Goal: Task Accomplishment & Management: Use online tool/utility

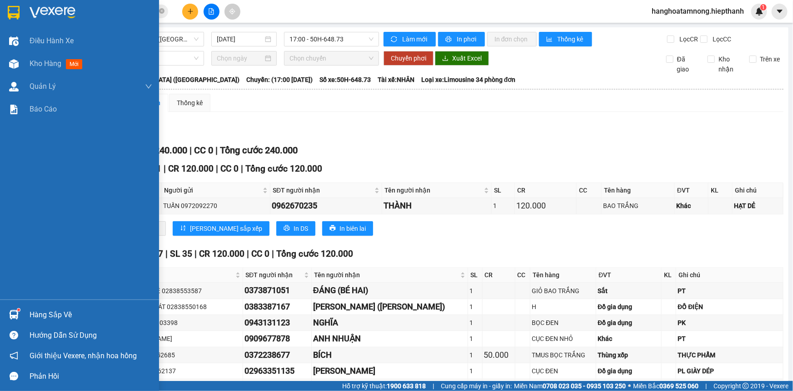
click at [24, 10] on div at bounding box center [79, 15] width 159 height 30
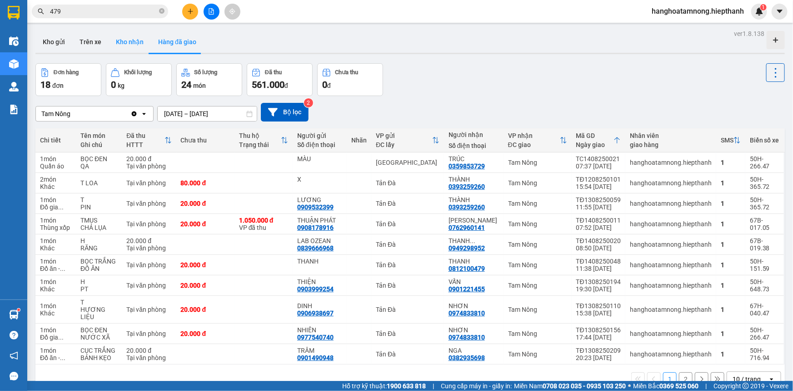
click at [130, 45] on button "Kho nhận" at bounding box center [130, 42] width 42 height 22
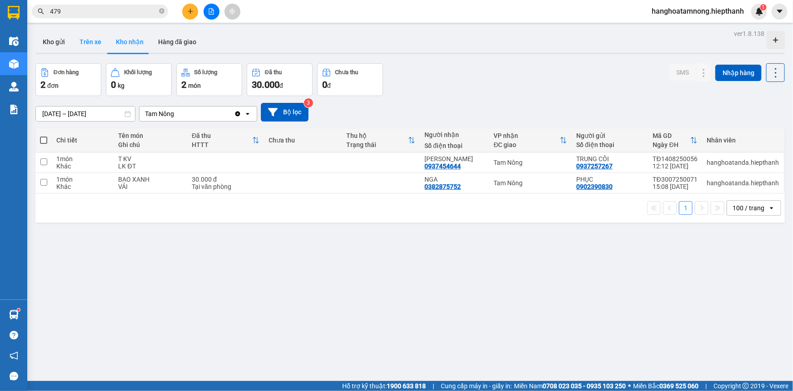
click at [88, 45] on button "Trên xe" at bounding box center [90, 42] width 36 height 22
type input "[DATE] – [DATE]"
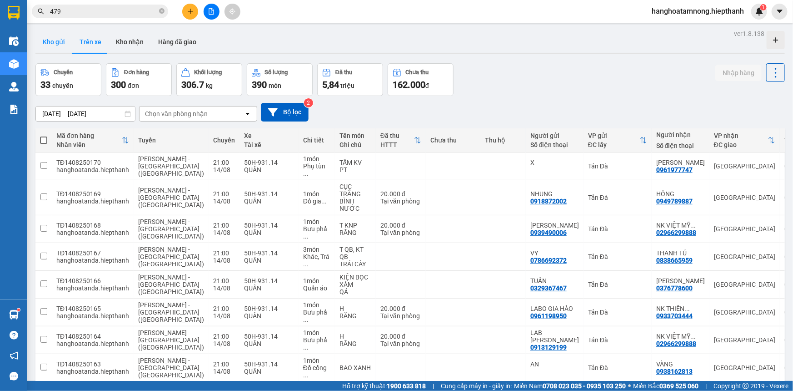
click at [60, 41] on button "Kho gửi" at bounding box center [53, 42] width 37 height 22
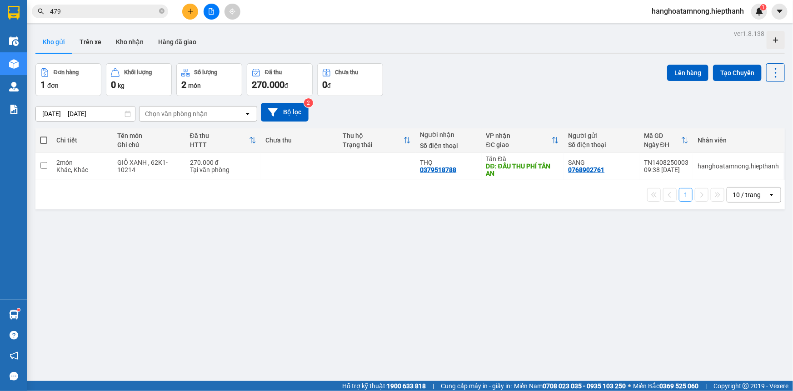
click at [213, 11] on icon "file-add" at bounding box center [211, 11] width 6 height 6
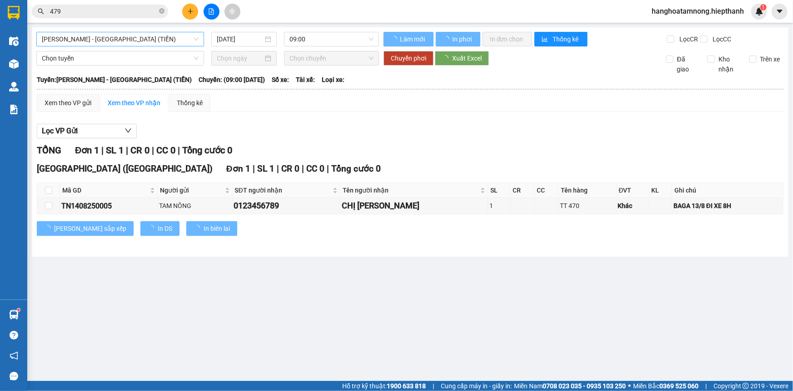
click at [143, 36] on span "[PERSON_NAME] - [GEOGRAPHIC_DATA] (TIỀN)" at bounding box center [120, 39] width 157 height 14
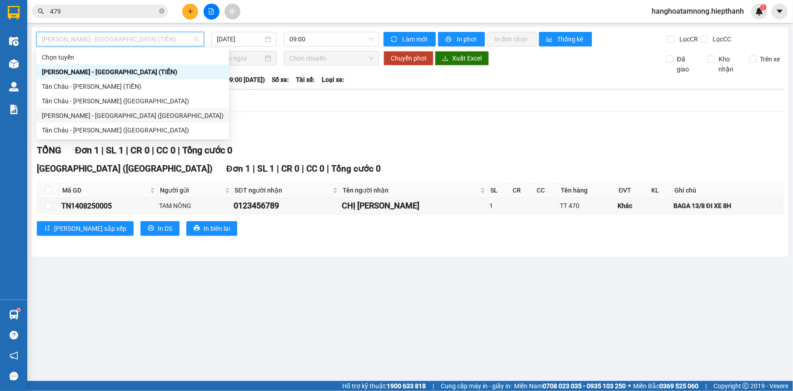
click at [65, 119] on div "[PERSON_NAME] - [GEOGRAPHIC_DATA] ([GEOGRAPHIC_DATA])" at bounding box center [133, 115] width 182 height 10
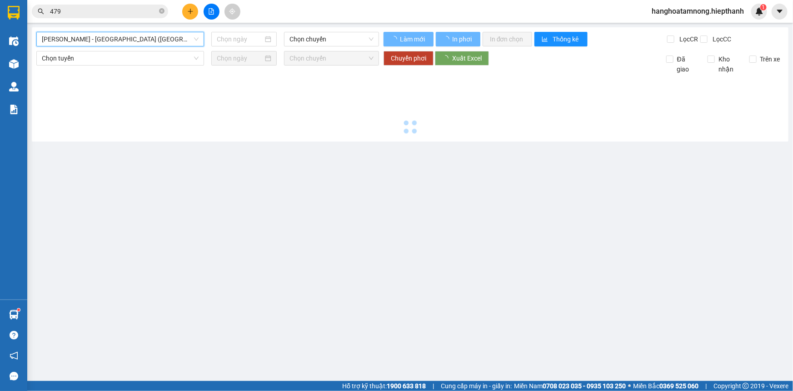
type input "[DATE]"
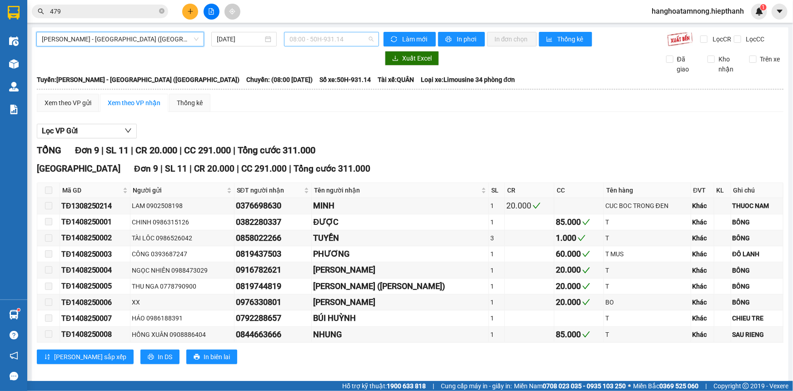
click at [299, 36] on span "08:00 - 50H-931.14" at bounding box center [332, 39] width 84 height 14
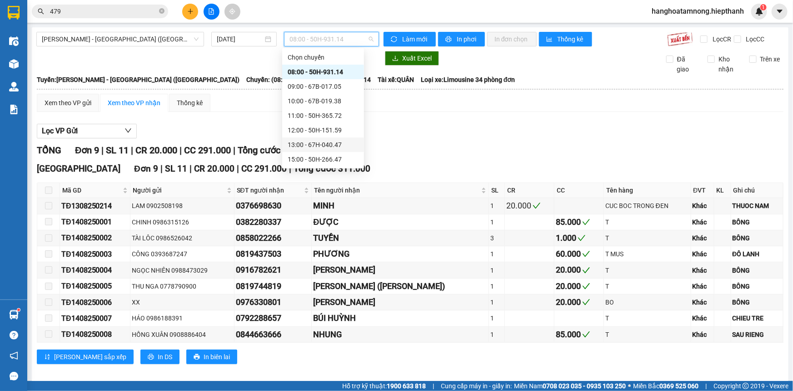
scroll to position [58, 0]
click at [304, 115] on div "17:00 - 50H-648.73" at bounding box center [323, 116] width 71 height 10
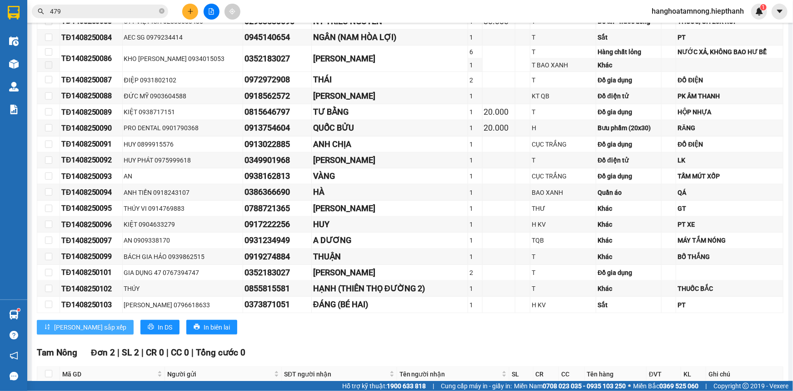
scroll to position [491, 0]
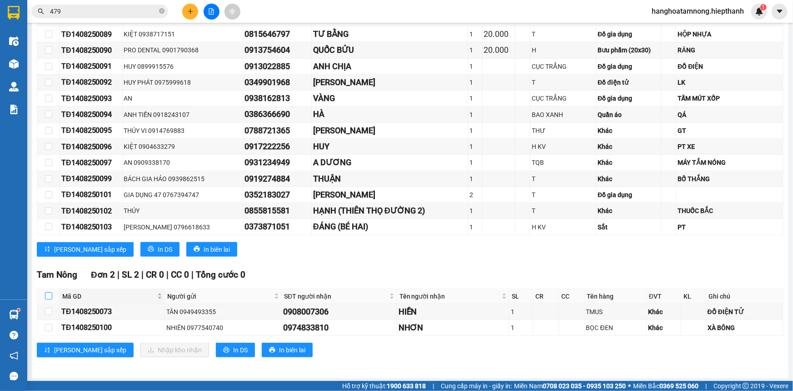
drag, startPoint x: 49, startPoint y: 293, endPoint x: 60, endPoint y: 298, distance: 12.2
click at [49, 294] on input "checkbox" at bounding box center [48, 295] width 7 height 7
checkbox input "true"
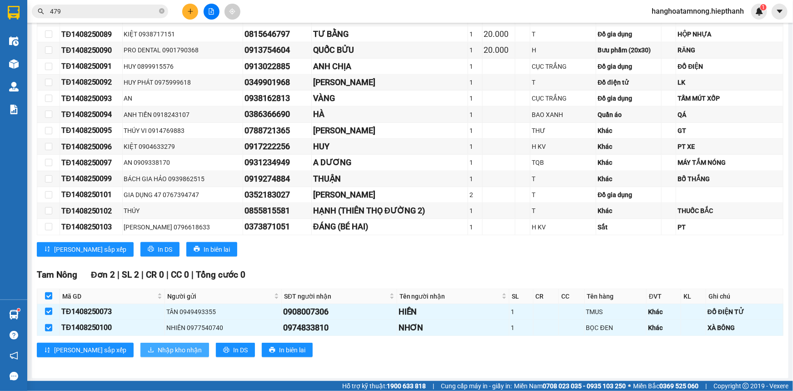
click at [158, 345] on span "Nhập kho nhận" at bounding box center [180, 350] width 44 height 10
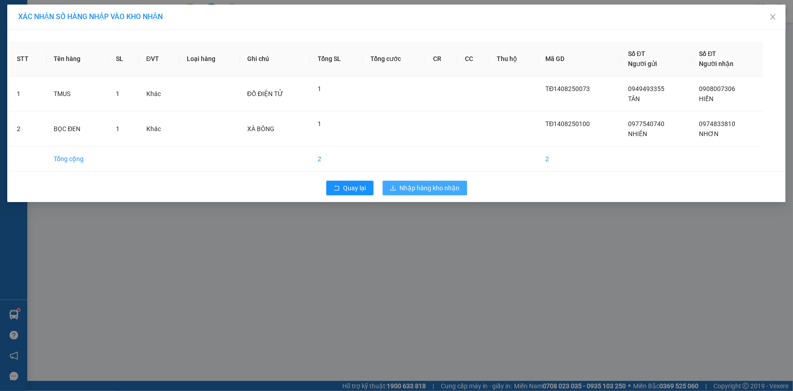
click at [427, 191] on span "Nhập hàng kho nhận" at bounding box center [430, 188] width 60 height 10
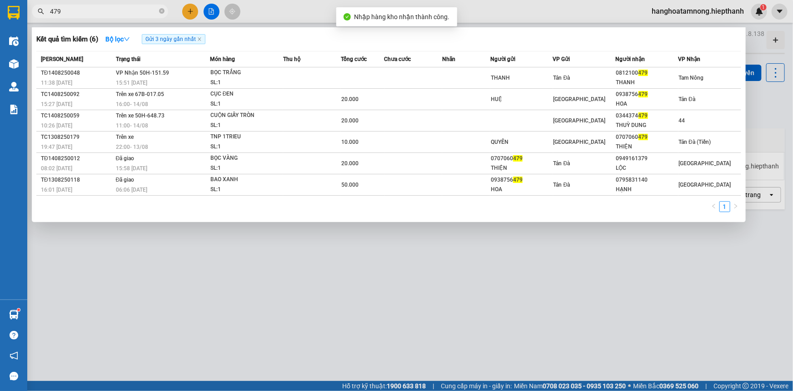
click at [107, 10] on input "479" at bounding box center [103, 11] width 107 height 10
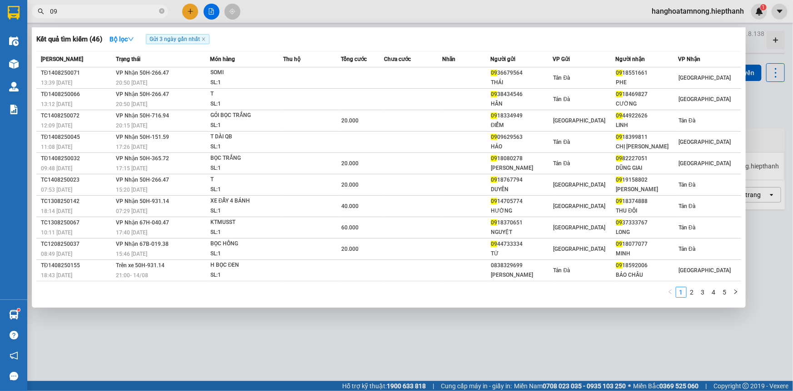
type input "0"
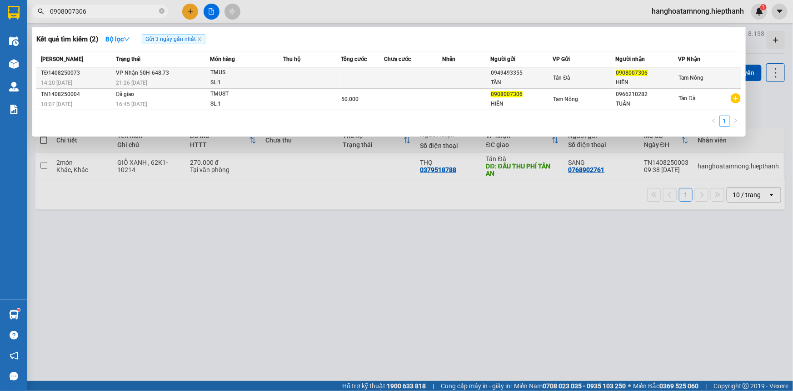
type input "0908007306"
click at [391, 74] on td at bounding box center [414, 77] width 58 height 21
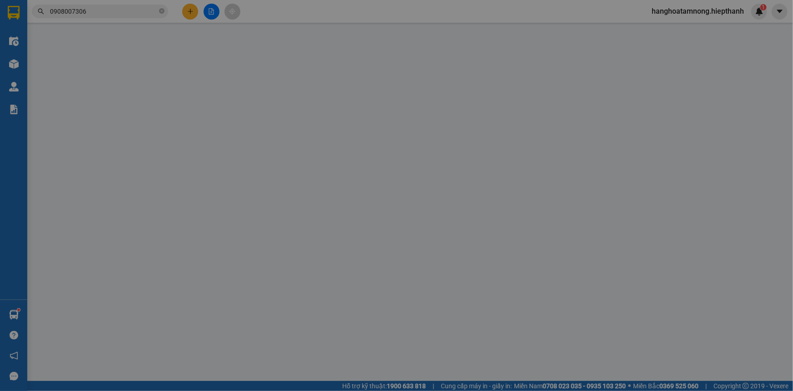
type input "0949493355"
type input "TÂN"
type input "0908007306"
type input "HIỀN"
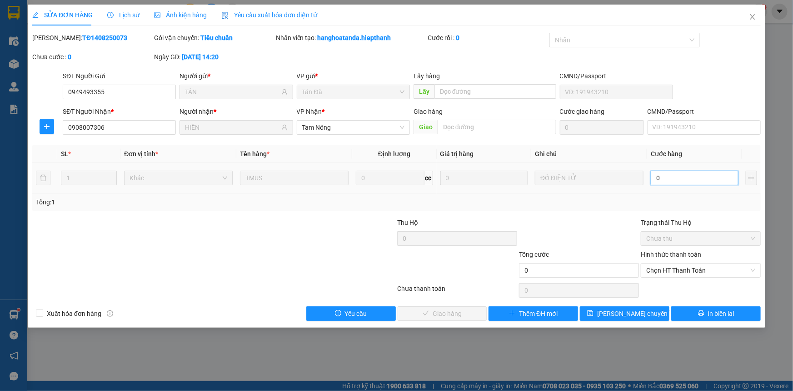
click at [664, 178] on input "0" at bounding box center [695, 178] width 88 height 15
type input "5"
type input "50"
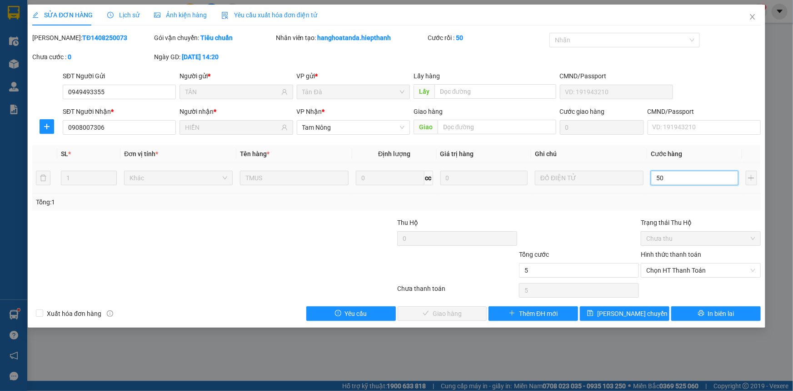
type input "50"
click at [667, 269] on span "Chọn HT Thanh Toán" at bounding box center [701, 270] width 109 height 14
type input "50"
type input "50.000"
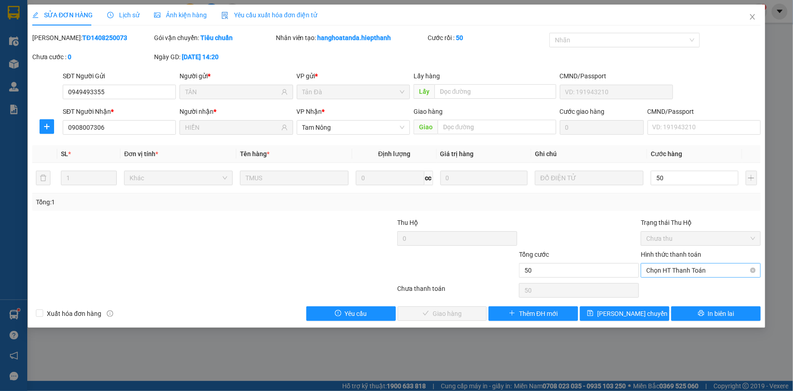
type input "50.000"
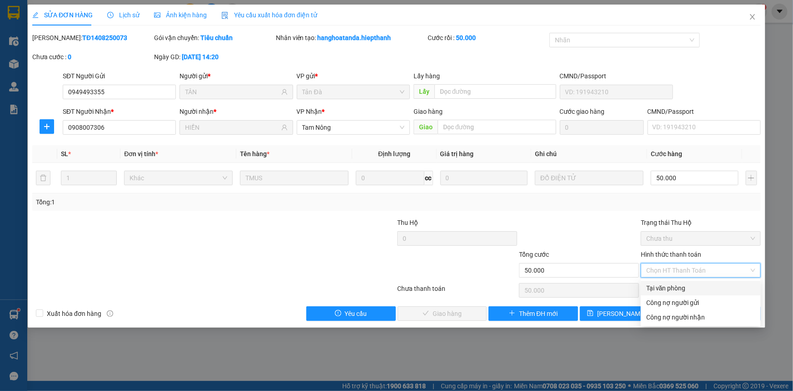
click at [667, 287] on div "Tại văn phòng" at bounding box center [701, 288] width 109 height 10
type input "0"
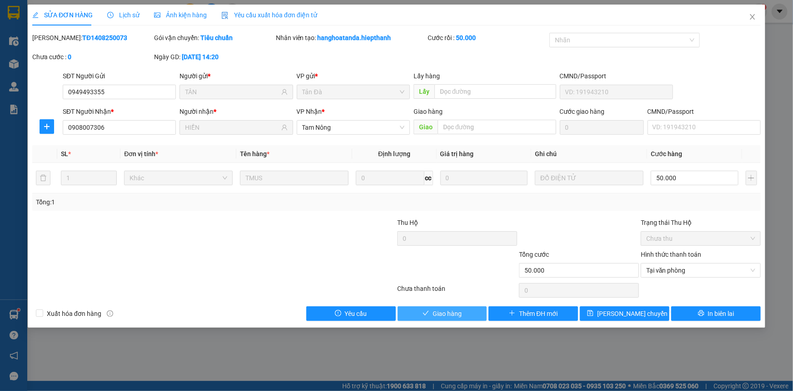
click at [468, 311] on button "Giao hàng" at bounding box center [443, 313] width 90 height 15
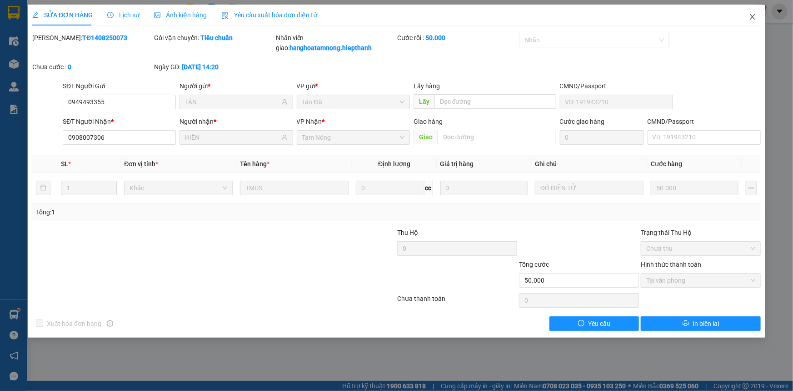
click at [755, 16] on icon "close" at bounding box center [752, 16] width 7 height 7
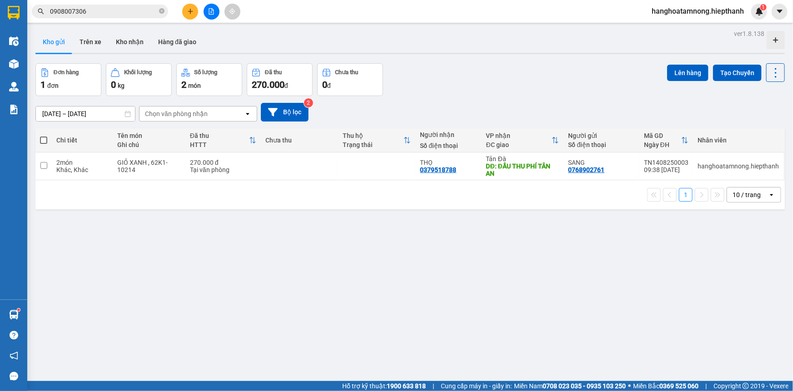
click at [116, 13] on input "0908007306" at bounding box center [103, 11] width 107 height 10
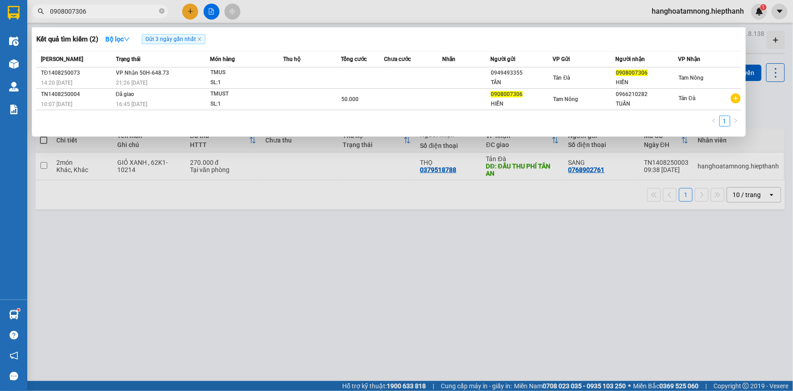
click at [116, 13] on input "0908007306" at bounding box center [103, 11] width 107 height 10
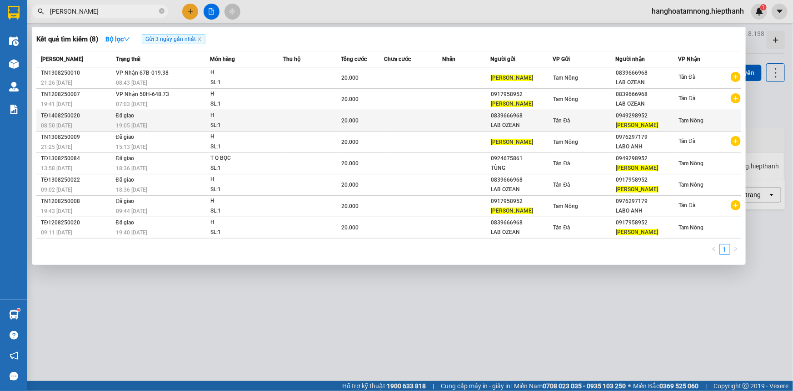
type input "[PERSON_NAME]"
click at [526, 118] on div "0839666968" at bounding box center [522, 116] width 62 height 10
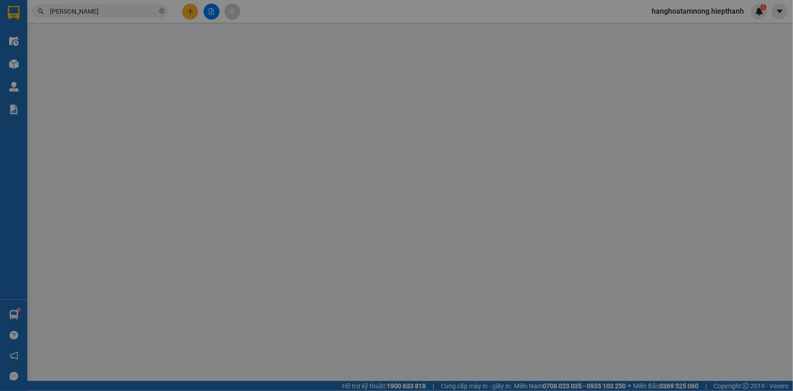
type input "0839666968"
type input "LAB OZEAN"
type input "0949298952"
type input "[PERSON_NAME]"
type input "20.000"
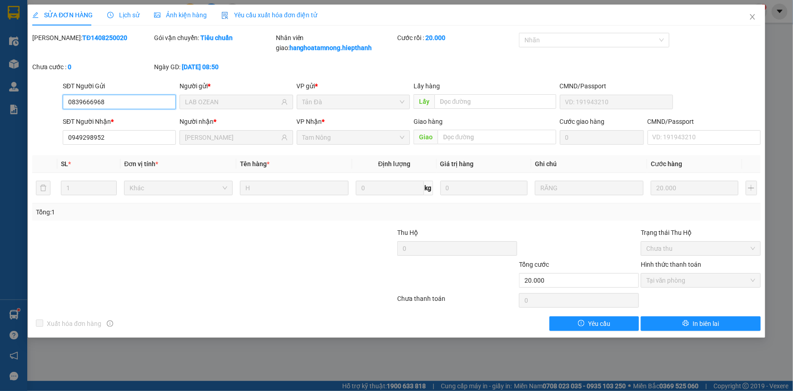
drag, startPoint x: 110, startPoint y: 100, endPoint x: 50, endPoint y: 108, distance: 60.5
click at [50, 108] on div "SĐT Người Gửi 0839666968 0839666968 Người gửi * LAB OZEAN VP gửi * Tản Đà Lấy h…" at bounding box center [396, 97] width 731 height 32
click at [753, 18] on icon "close" at bounding box center [752, 16] width 5 height 5
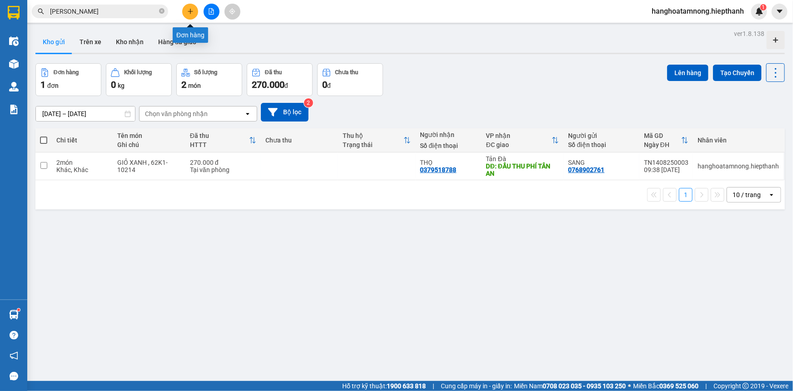
click at [191, 15] on button at bounding box center [190, 12] width 16 height 16
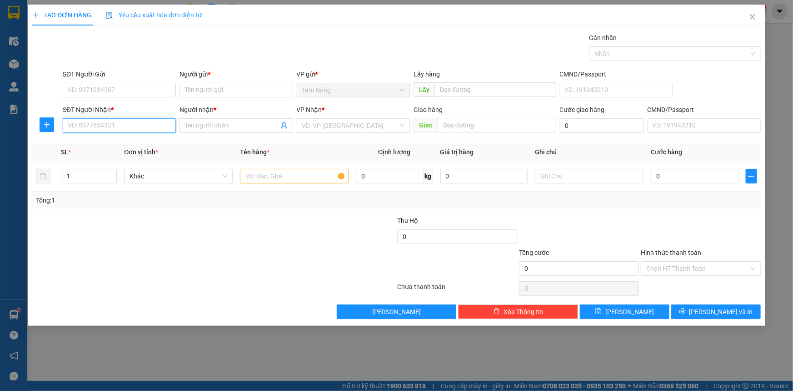
click at [134, 127] on input "SĐT Người Nhận *" at bounding box center [119, 125] width 113 height 15
paste input "0839666968"
type input "0839666968"
click at [151, 143] on div "0839666968 - LAB OZEAN" at bounding box center [119, 144] width 102 height 10
type input "LAB OZEAN"
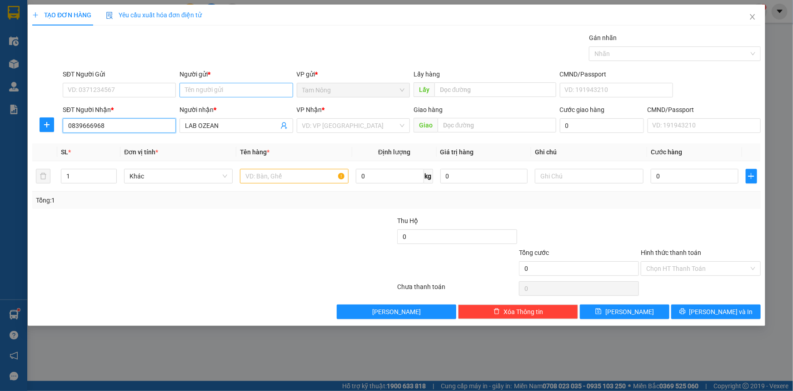
type input "0839666968"
click at [198, 92] on input "Người gửi *" at bounding box center [236, 90] width 113 height 15
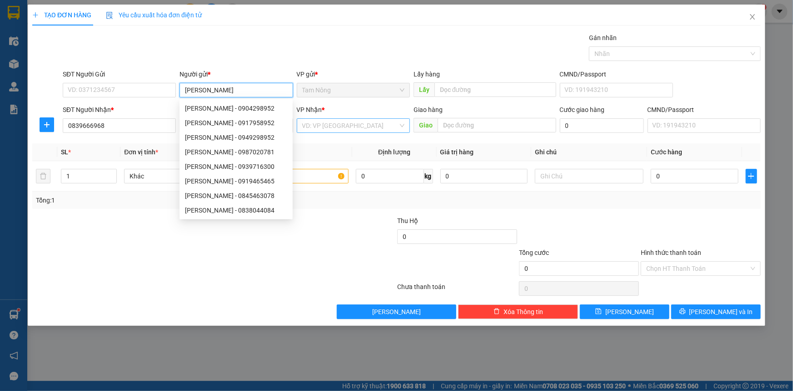
type input "[PERSON_NAME]"
click at [318, 127] on input "search" at bounding box center [350, 126] width 96 height 14
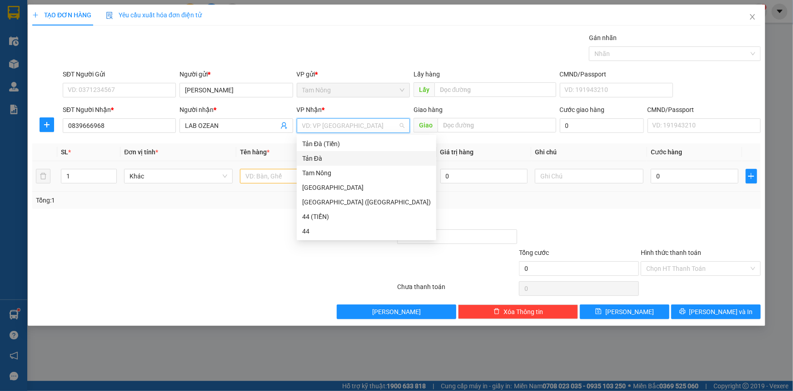
click at [319, 156] on div "Tản Đà" at bounding box center [366, 158] width 129 height 10
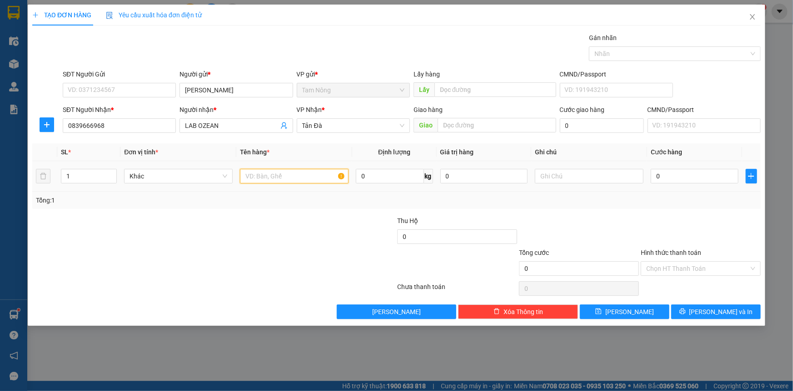
click at [270, 173] on input "text" at bounding box center [294, 176] width 109 height 15
type input "H"
click at [587, 179] on input "text" at bounding box center [589, 176] width 109 height 15
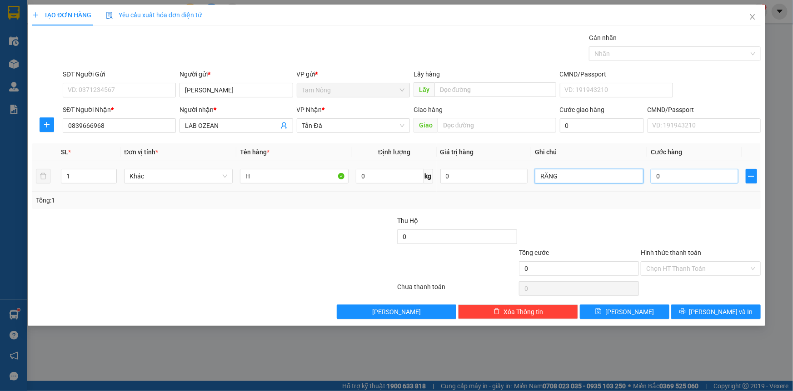
type input "RĂNG"
click at [662, 179] on input "0" at bounding box center [695, 176] width 88 height 15
type input "2"
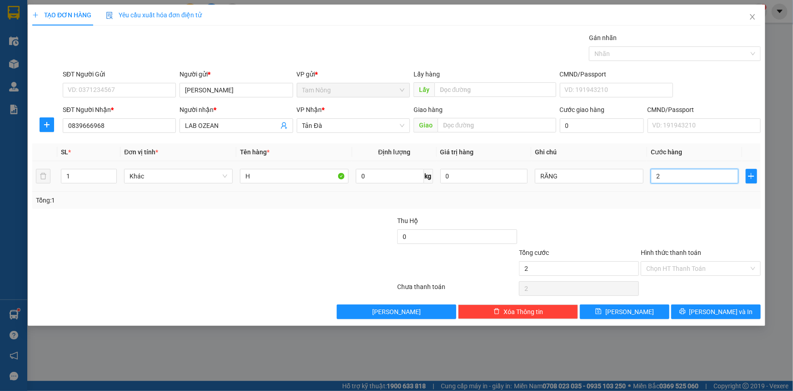
type input "20"
type input "20.000"
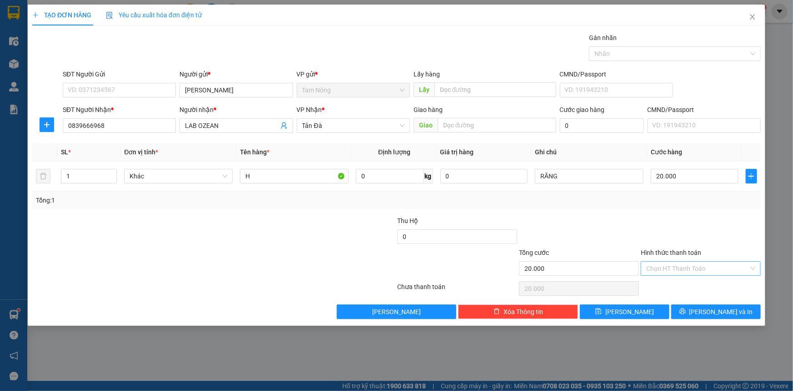
click at [663, 268] on input "Hình thức thanh toán" at bounding box center [698, 268] width 103 height 14
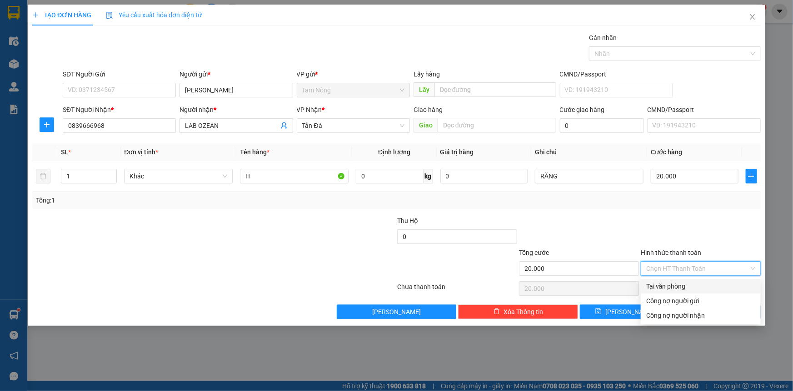
click at [665, 286] on div "Tại văn phòng" at bounding box center [701, 286] width 109 height 10
type input "0"
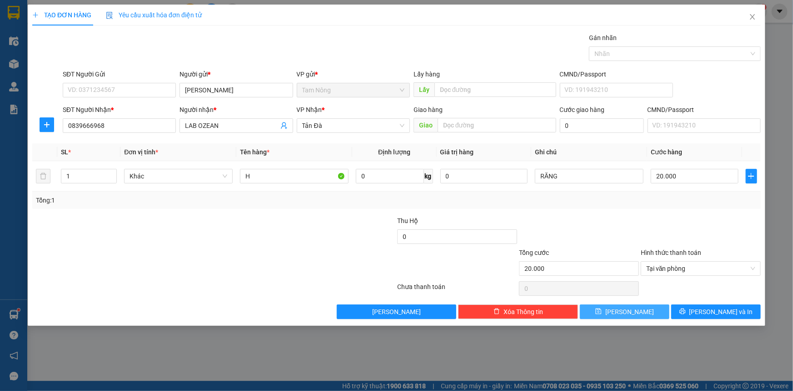
click at [639, 310] on button "[PERSON_NAME]" at bounding box center [625, 311] width 90 height 15
type input "0"
click at [580, 304] on button "[PERSON_NAME]" at bounding box center [625, 311] width 90 height 15
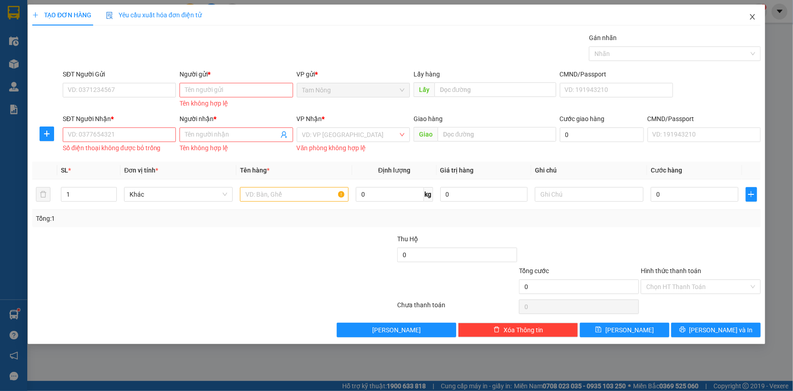
click at [756, 17] on icon "close" at bounding box center [752, 16] width 7 height 7
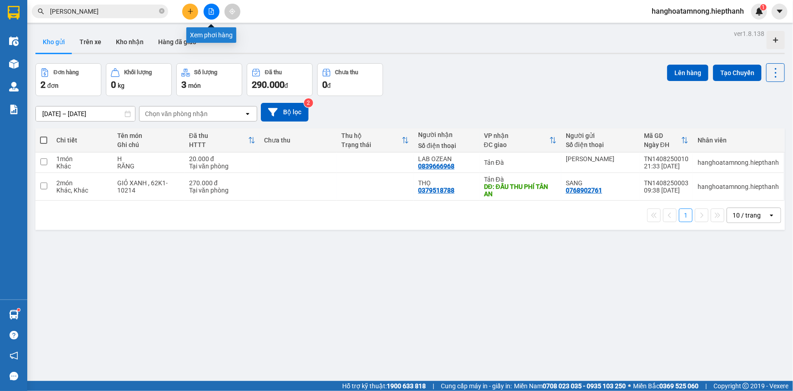
click at [215, 15] on button at bounding box center [212, 12] width 16 height 16
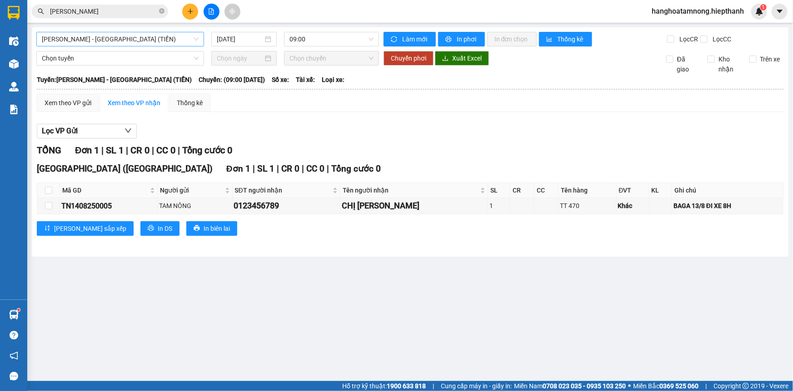
click at [149, 40] on span "[PERSON_NAME] - [GEOGRAPHIC_DATA] (TIỀN)" at bounding box center [120, 39] width 157 height 14
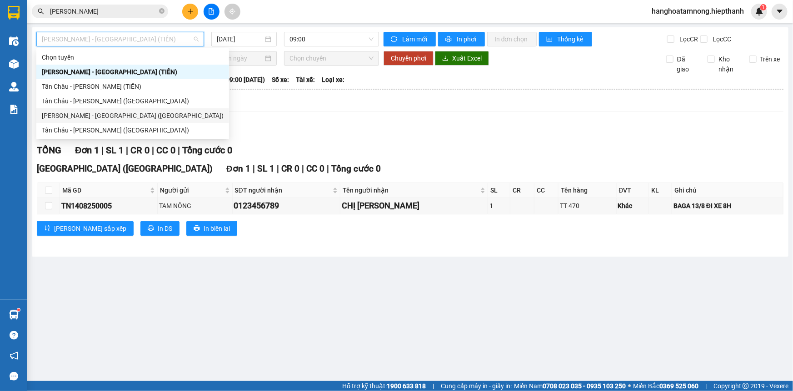
click at [70, 118] on div "[PERSON_NAME] - [GEOGRAPHIC_DATA] ([GEOGRAPHIC_DATA])" at bounding box center [133, 115] width 182 height 10
type input "[DATE]"
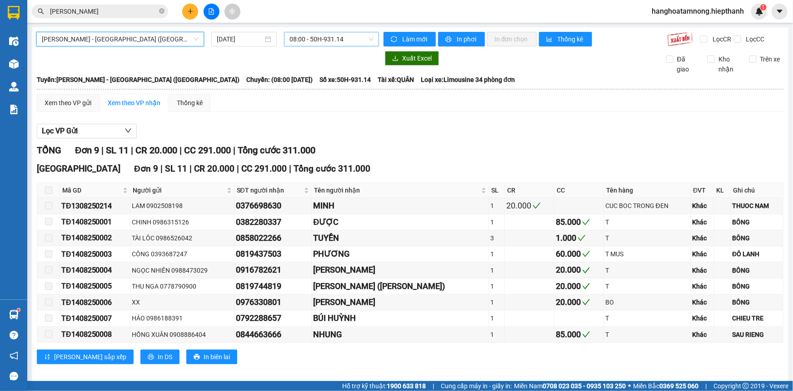
click at [306, 39] on span "08:00 - 50H-931.14" at bounding box center [332, 39] width 84 height 14
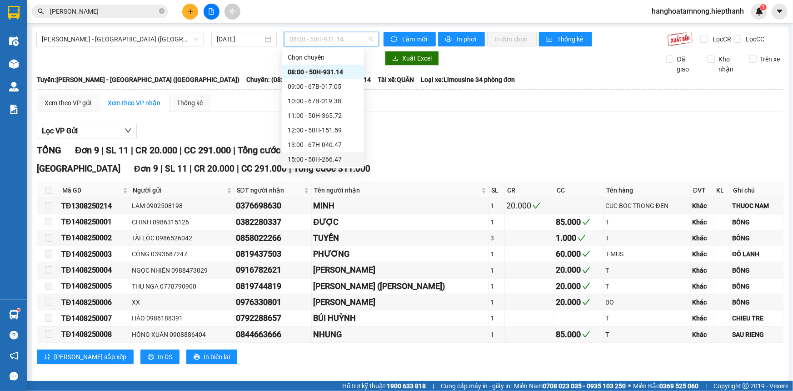
scroll to position [41, 0]
click at [306, 149] on div "19:00 - 50H-716.94" at bounding box center [323, 147] width 71 height 10
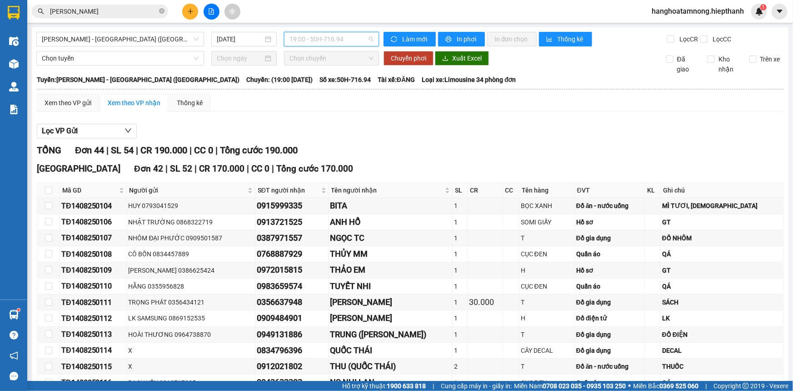
click at [321, 37] on span "19:00 - 50H-716.94" at bounding box center [332, 39] width 84 height 14
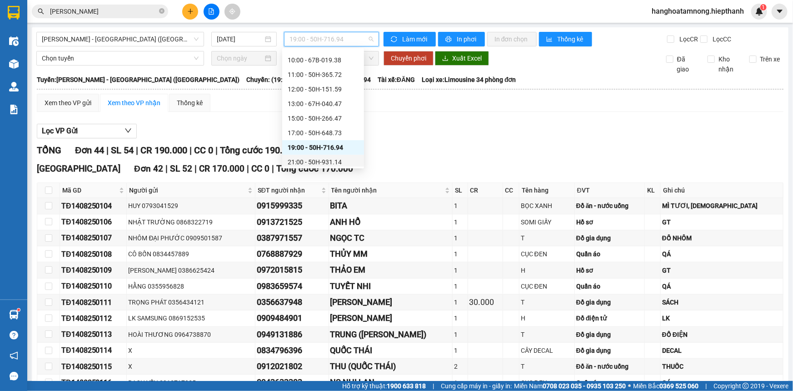
click at [311, 160] on div "21:00 - 50H-931.14" at bounding box center [323, 162] width 71 height 10
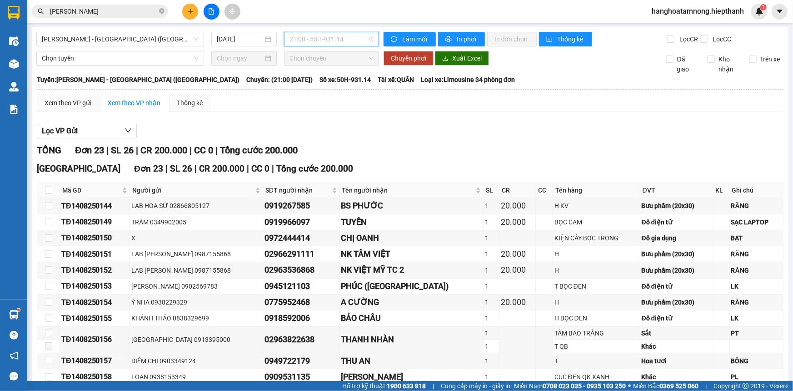
click at [309, 39] on span "21:00 - 50H-931.14" at bounding box center [332, 39] width 84 height 14
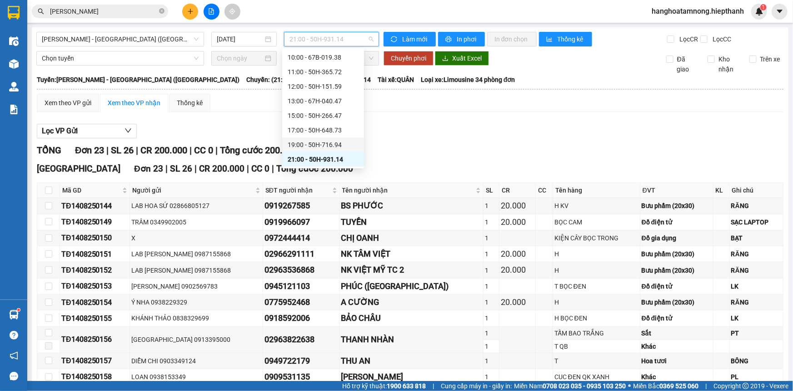
click at [304, 142] on div "19:00 - 50H-716.94" at bounding box center [323, 145] width 71 height 10
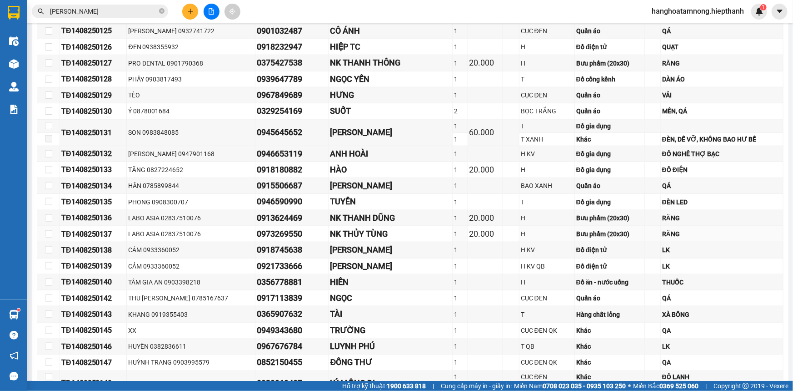
scroll to position [657, 0]
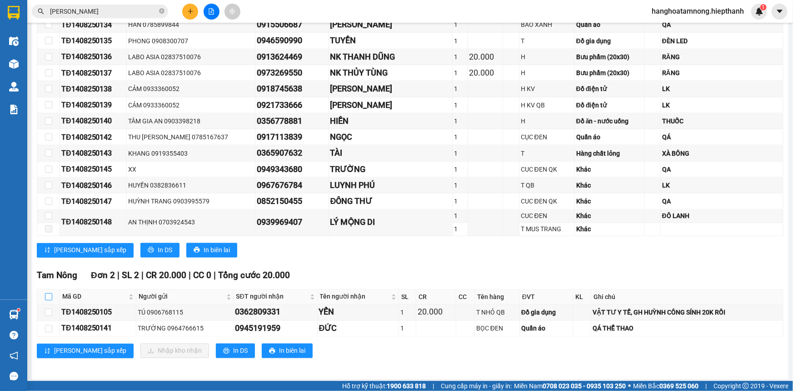
click at [50, 294] on input "checkbox" at bounding box center [48, 296] width 7 height 7
checkbox input "true"
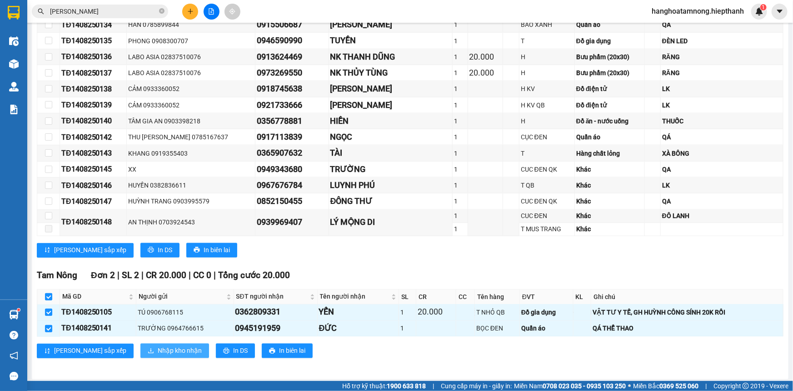
click at [158, 350] on span "Nhập kho nhận" at bounding box center [180, 351] width 44 height 10
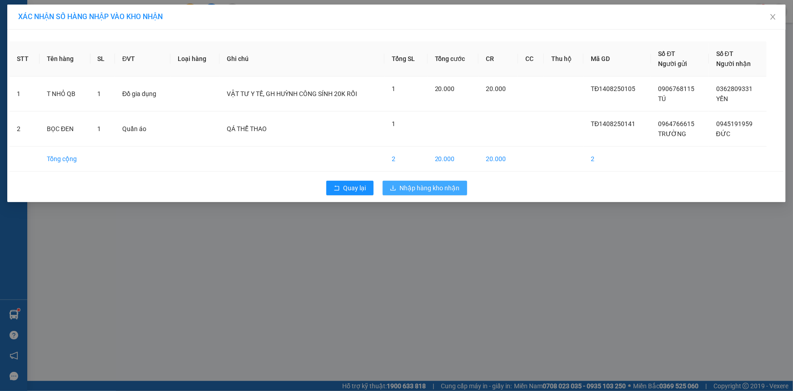
click at [406, 189] on span "Nhập hàng kho nhận" at bounding box center [430, 188] width 60 height 10
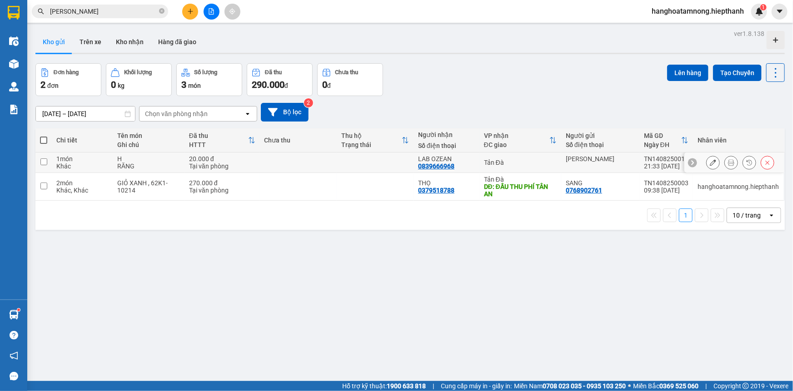
click at [369, 159] on td at bounding box center [375, 162] width 77 height 20
checkbox input "true"
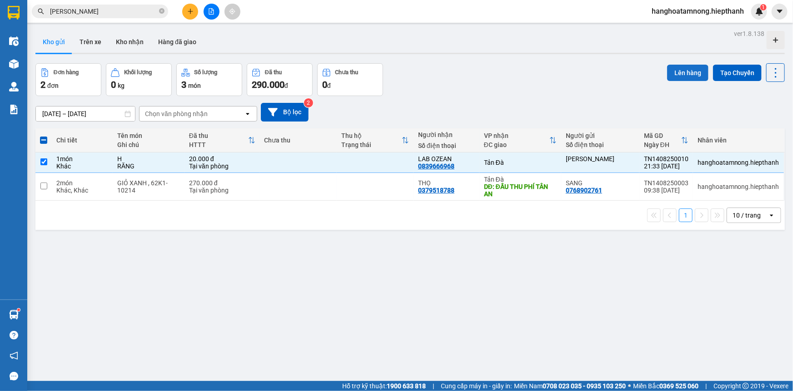
click at [683, 75] on button "Lên hàng" at bounding box center [687, 73] width 41 height 16
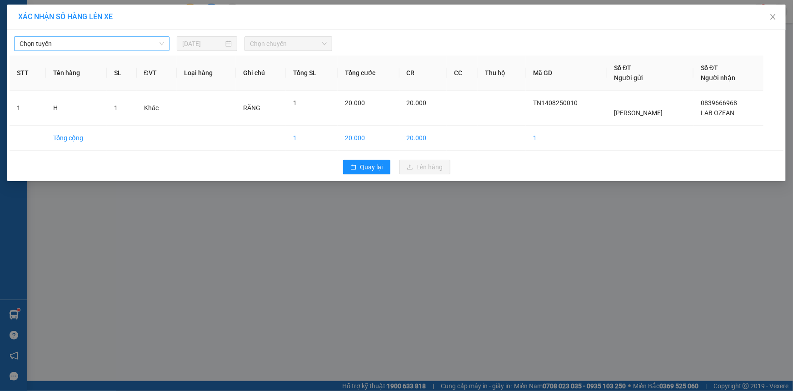
click at [105, 41] on span "Chọn tuyến" at bounding box center [92, 44] width 145 height 14
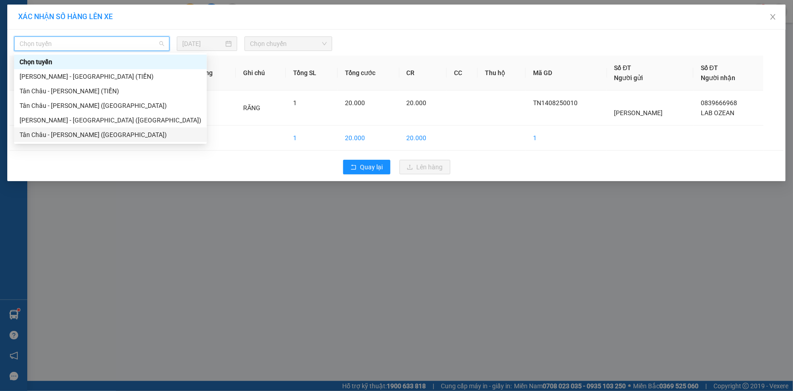
click at [55, 132] on div "Tân Châu - [PERSON_NAME] ([GEOGRAPHIC_DATA])" at bounding box center [111, 135] width 182 height 10
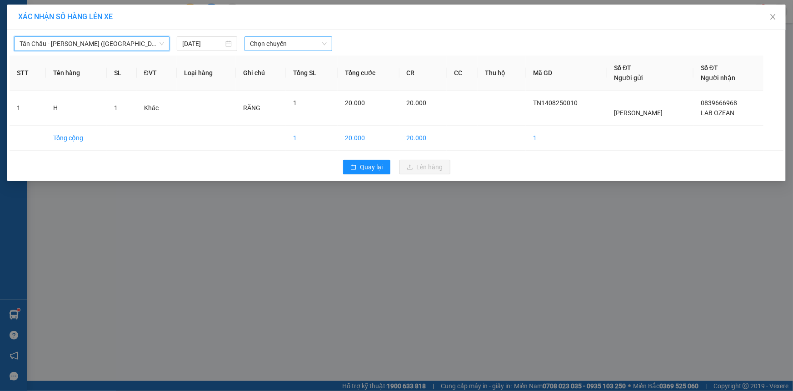
click at [270, 41] on span "Chọn chuyến" at bounding box center [288, 44] width 77 height 14
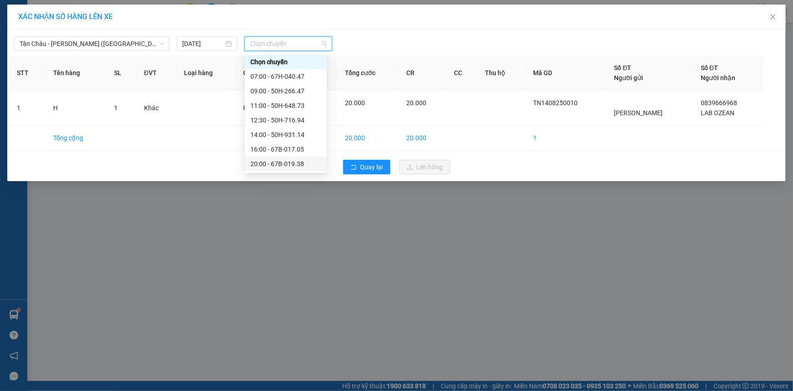
scroll to position [41, 0]
click at [264, 135] on div "22:00 - 50H-365.72" at bounding box center [286, 137] width 71 height 10
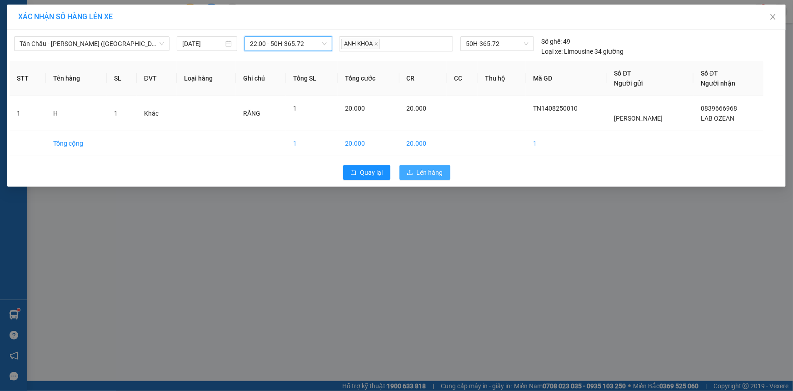
click at [422, 172] on span "Lên hàng" at bounding box center [430, 172] width 26 height 10
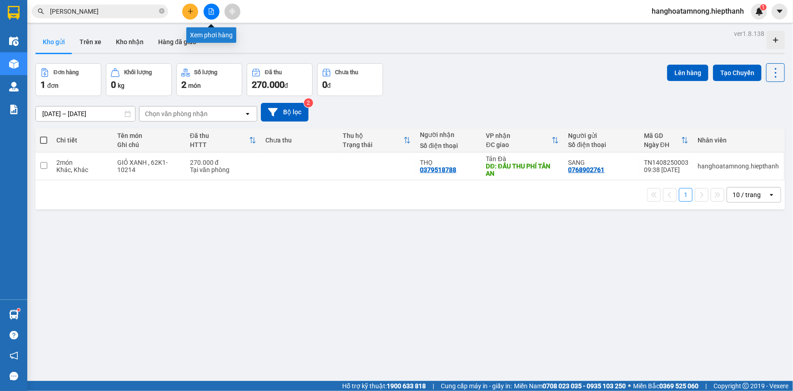
click at [211, 16] on button at bounding box center [212, 12] width 16 height 16
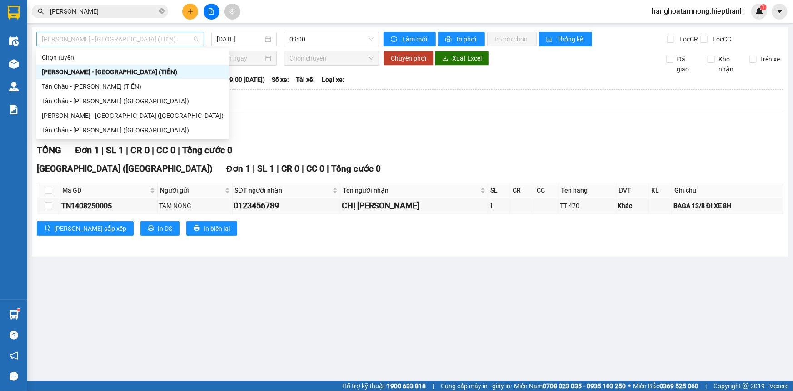
click at [66, 37] on span "[PERSON_NAME] - [GEOGRAPHIC_DATA] (TIỀN)" at bounding box center [120, 39] width 157 height 14
click at [60, 116] on div "[PERSON_NAME] - [GEOGRAPHIC_DATA] ([GEOGRAPHIC_DATA])" at bounding box center [133, 115] width 182 height 10
type input "[DATE]"
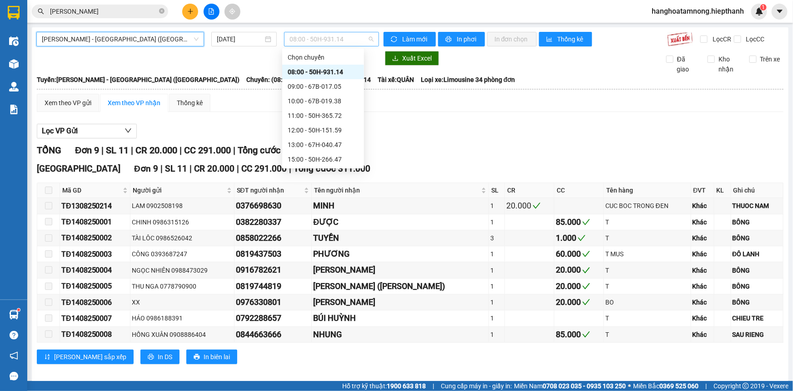
click at [308, 40] on span "08:00 - 50H-931.14" at bounding box center [332, 39] width 84 height 14
click at [114, 41] on span "[PERSON_NAME] - [GEOGRAPHIC_DATA] ([GEOGRAPHIC_DATA])" at bounding box center [120, 39] width 157 height 14
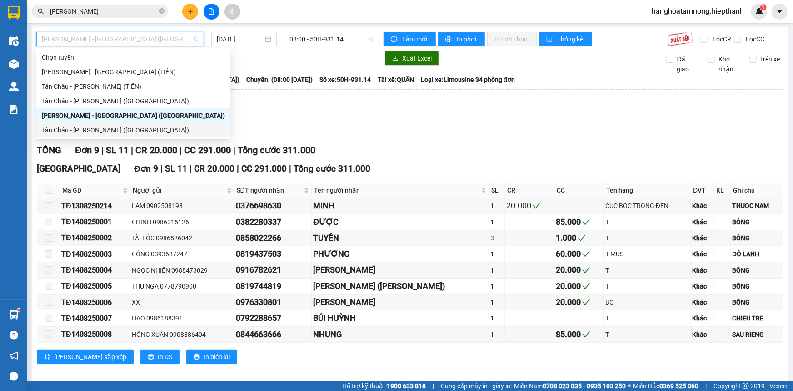
click at [104, 129] on div "Tân Châu - [PERSON_NAME] ([GEOGRAPHIC_DATA])" at bounding box center [133, 130] width 183 height 10
type input "[DATE]"
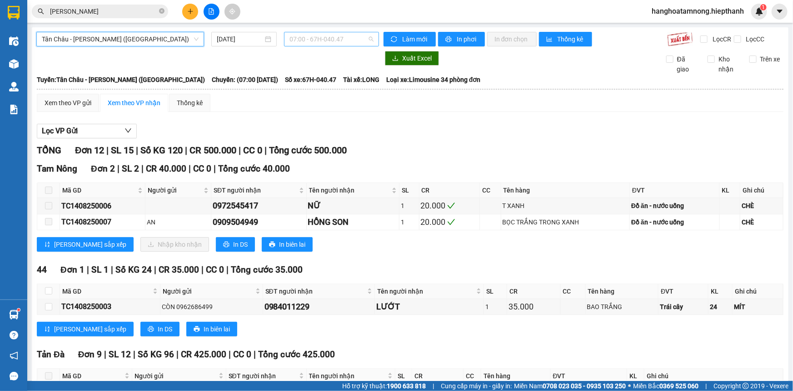
click at [304, 40] on span "07:00 - 67H-040.47" at bounding box center [332, 39] width 84 height 14
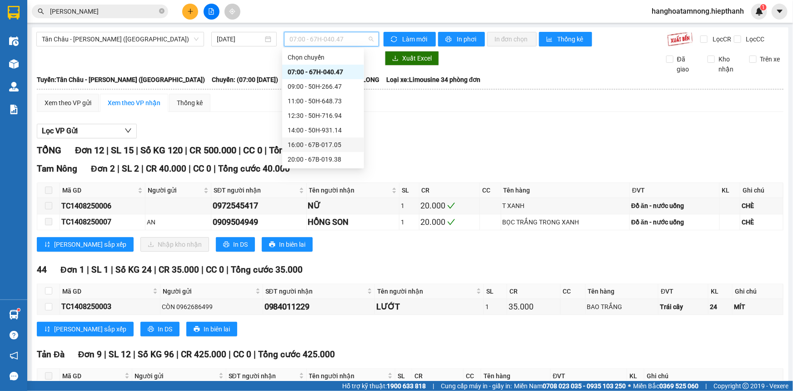
scroll to position [41, 0]
click at [304, 132] on div "22:00 - 50H-365.72" at bounding box center [323, 133] width 71 height 10
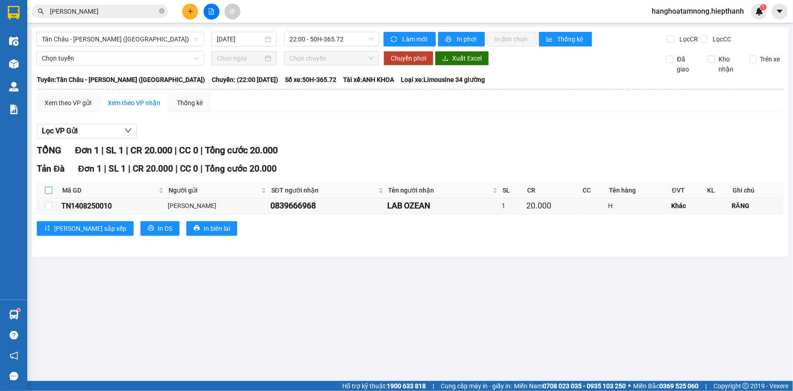
click at [49, 186] on input "checkbox" at bounding box center [48, 189] width 7 height 7
checkbox input "true"
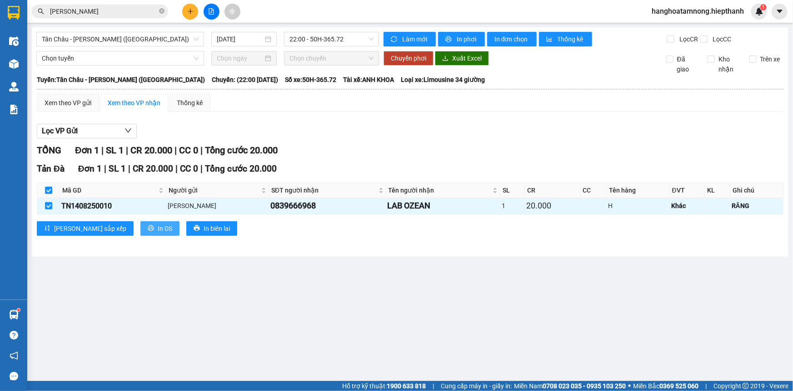
click at [140, 226] on button "In DS" at bounding box center [159, 228] width 39 height 15
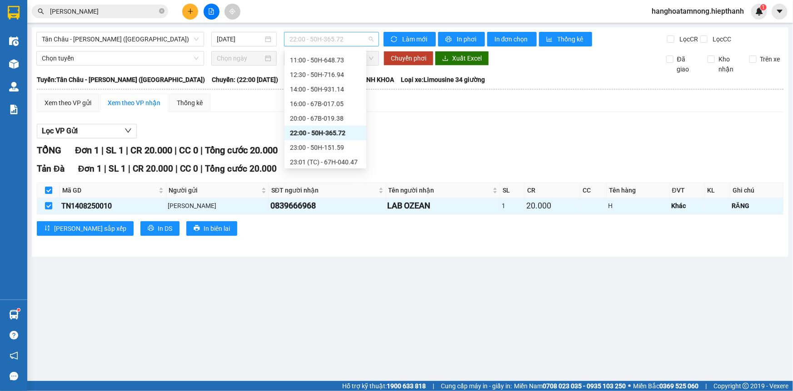
click at [315, 39] on span "22:00 - 50H-365.72" at bounding box center [332, 39] width 84 height 14
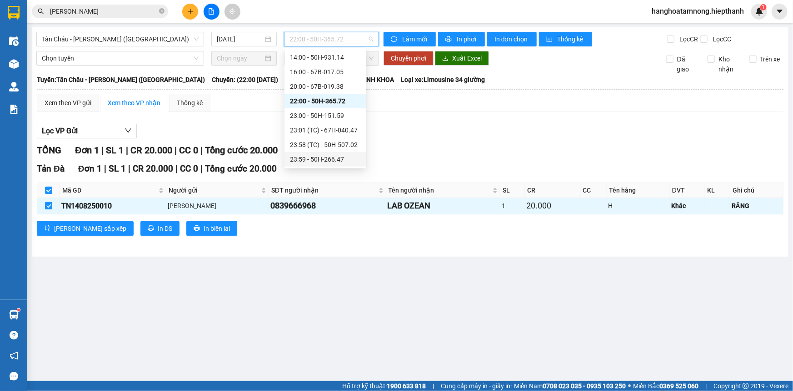
click at [303, 160] on div "23:59 - 50H-266.47" at bounding box center [325, 159] width 71 height 10
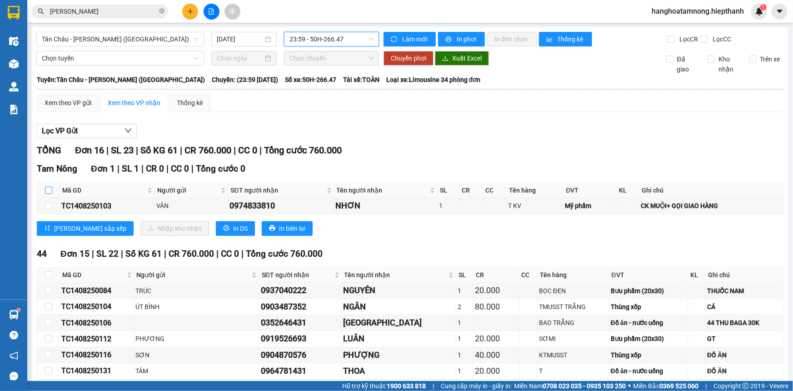
click at [47, 186] on input "checkbox" at bounding box center [48, 189] width 7 height 7
checkbox input "true"
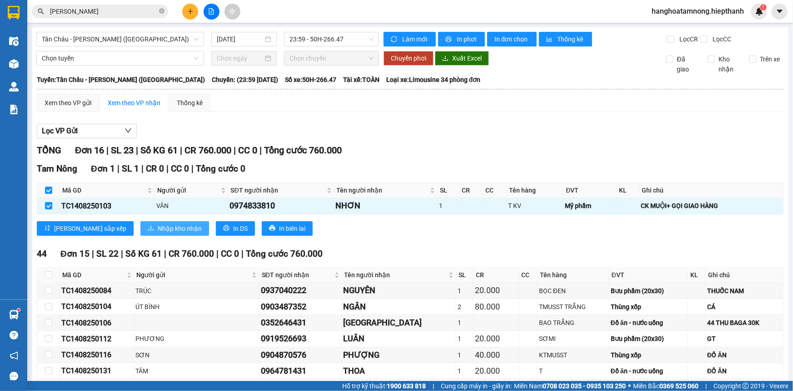
click at [158, 227] on span "Nhập kho nhận" at bounding box center [180, 228] width 44 height 10
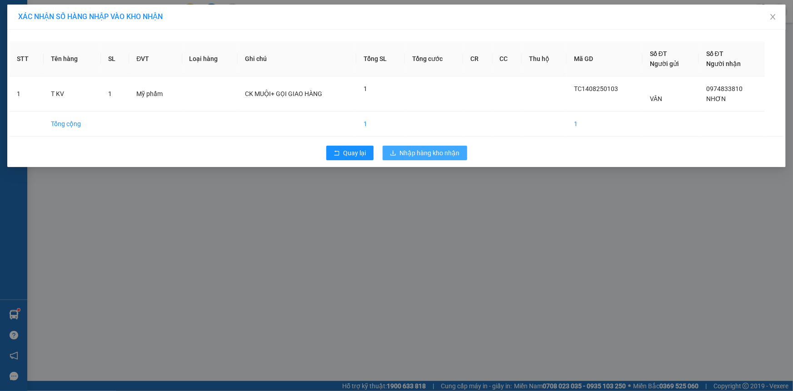
click at [404, 155] on span "Nhập hàng kho nhận" at bounding box center [430, 153] width 60 height 10
